Goal: Information Seeking & Learning: Understand process/instructions

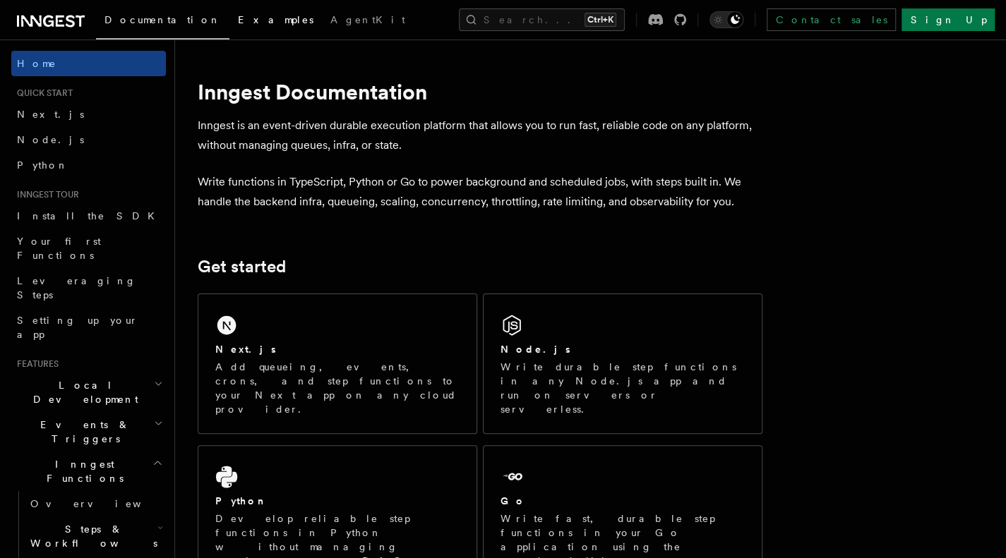
click at [238, 18] on span "Examples" at bounding box center [276, 19] width 76 height 11
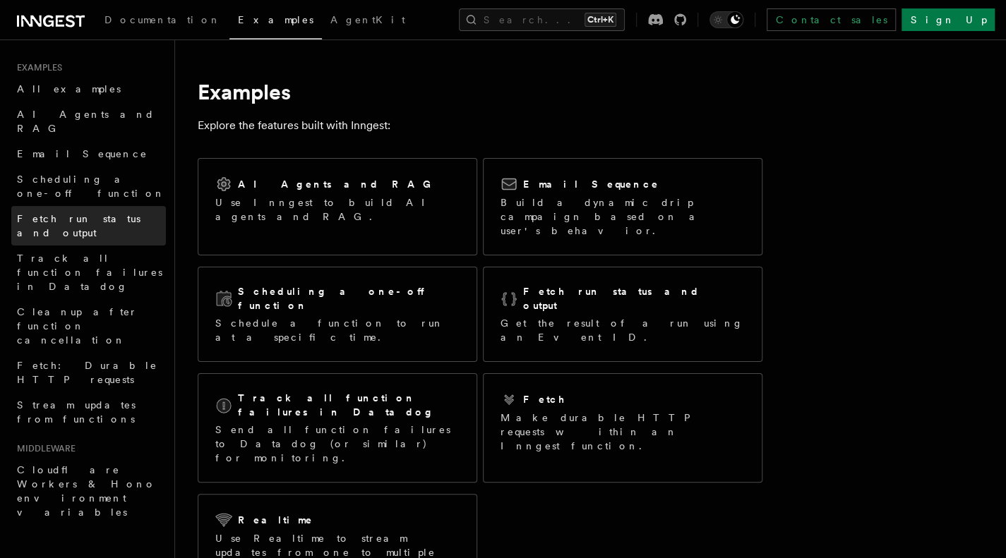
click at [62, 213] on span "Fetch run status and output" at bounding box center [79, 225] width 124 height 25
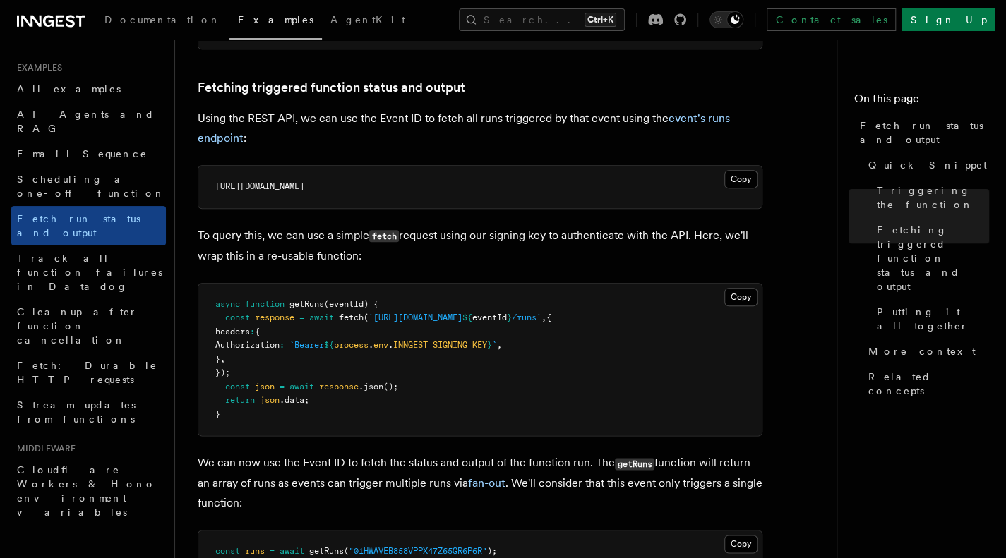
scroll to position [782, 0]
click at [229, 329] on span "headers" at bounding box center [232, 333] width 35 height 10
click at [321, 353] on pre "async function getRuns (eventId) { const response = await fetch ( `[URL][DOMAIN…" at bounding box center [479, 361] width 563 height 152
drag, startPoint x: 246, startPoint y: 376, endPoint x: 311, endPoint y: 318, distance: 87.5
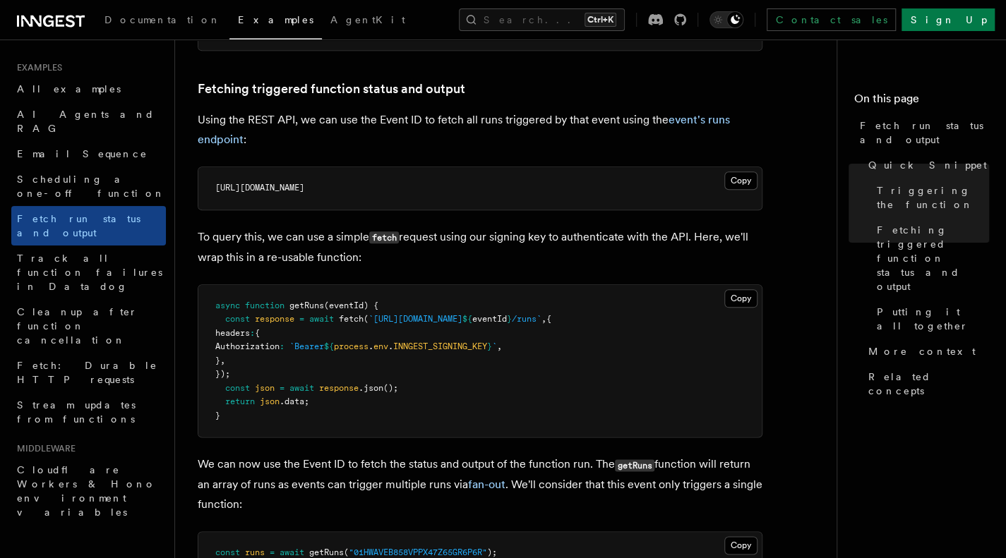
click at [311, 318] on pre "async function getRuns (eventId) { const response = await fetch ( `[URL][DOMAIN…" at bounding box center [479, 361] width 563 height 152
copy code "await fetch ( `[URL][DOMAIN_NAME] ${ eventId } /runs` , { headers : { Authoriza…"
